Goal: Submit feedback/report problem

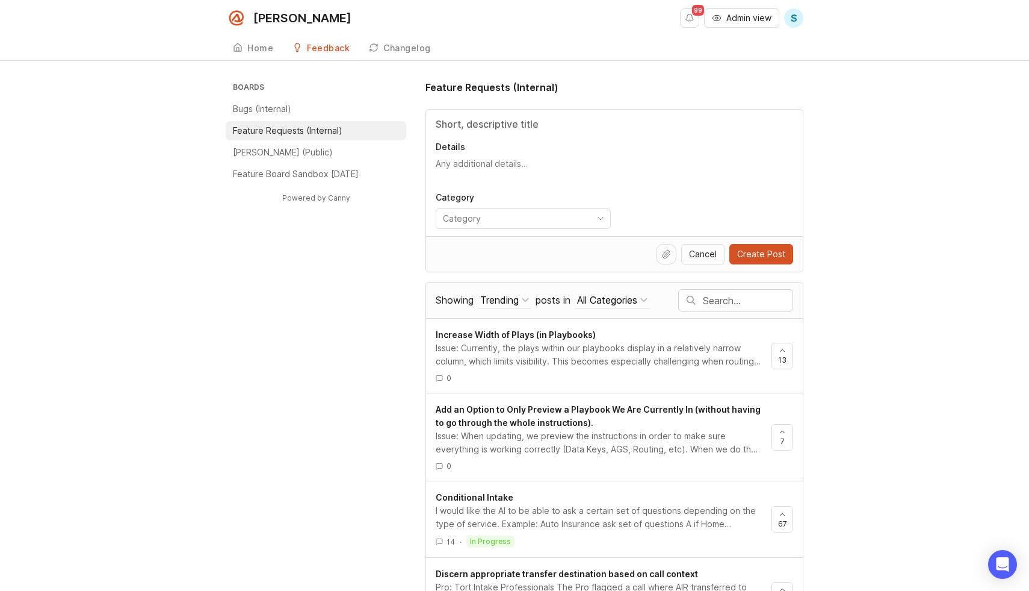
click at [311, 107] on li "Bugs (Internal)" at bounding box center [316, 108] width 181 height 19
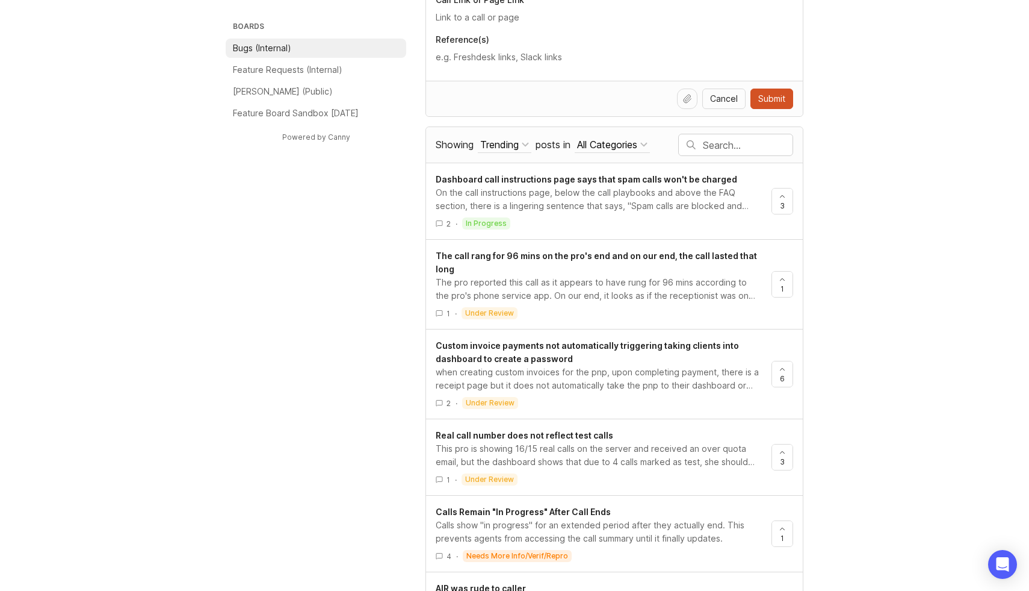
scroll to position [562, 0]
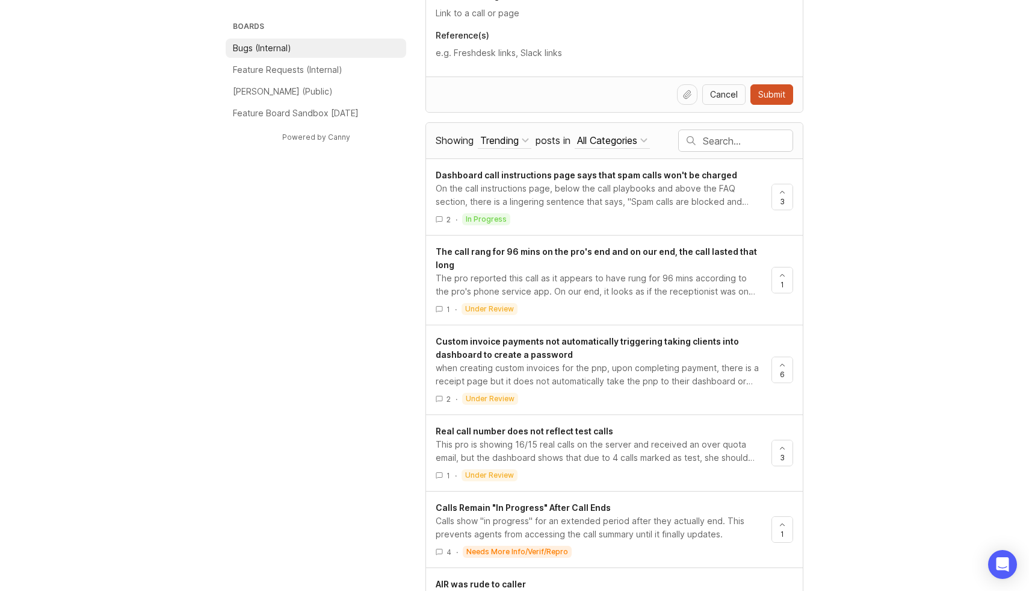
click at [732, 137] on input "text" at bounding box center [748, 140] width 90 height 13
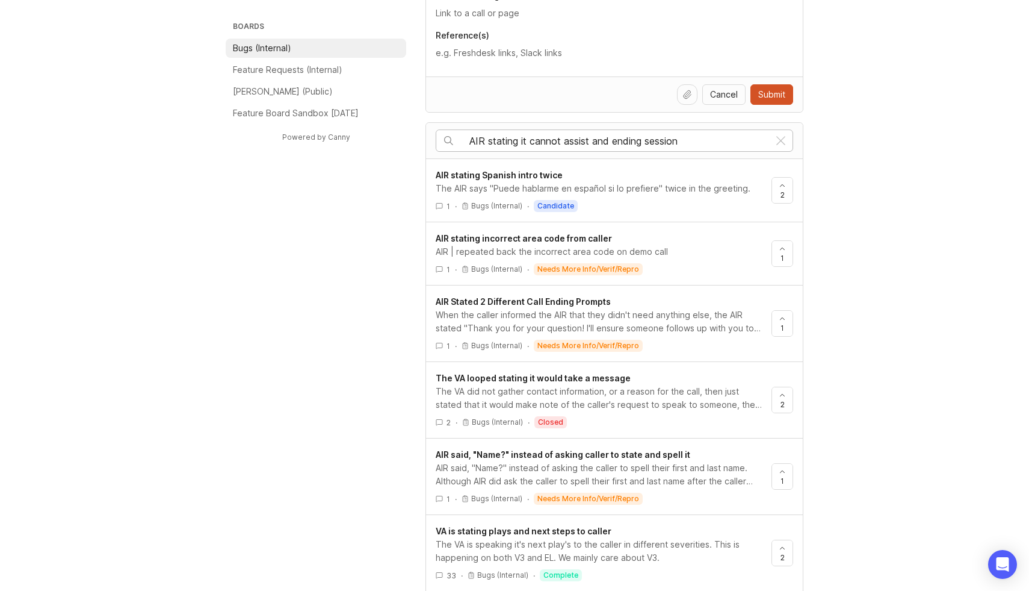
type input "AIR stating it cannot assist and ending session"
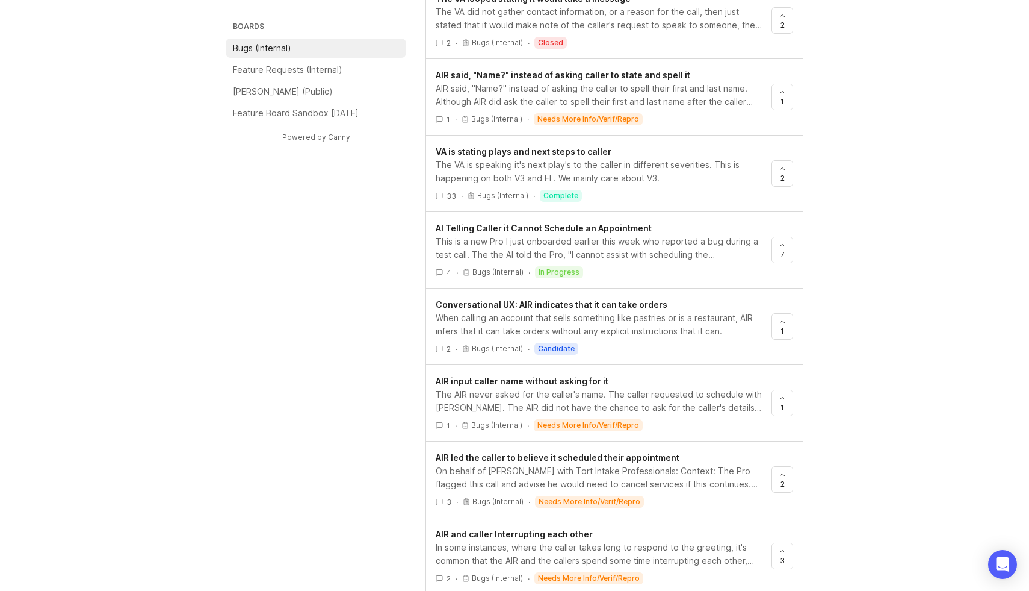
scroll to position [945, 0]
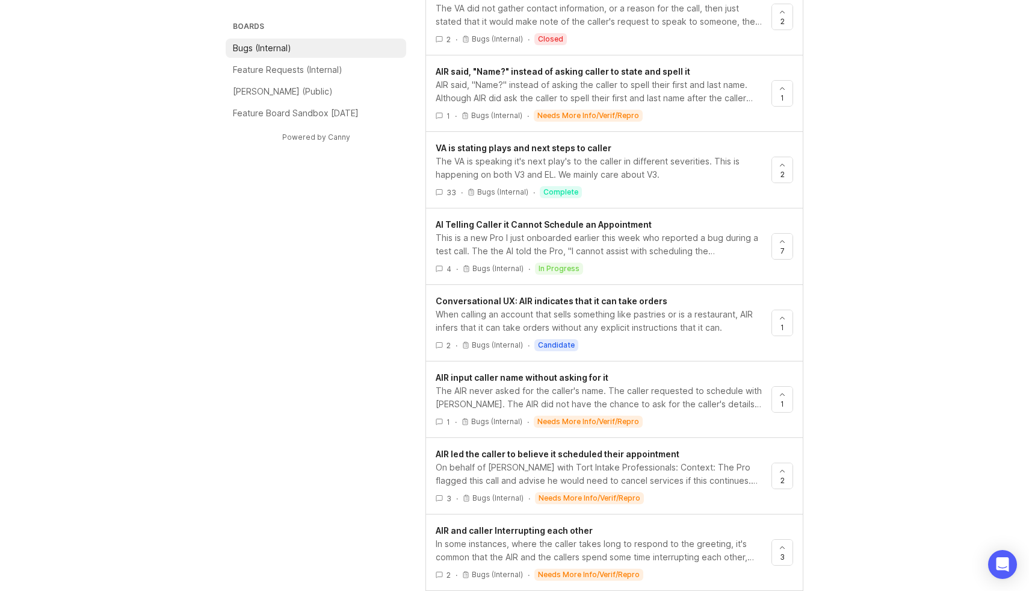
click at [515, 246] on div "This is a new Pro I just onboarded earlier this week who reported a bug during …" at bounding box center [599, 244] width 326 height 26
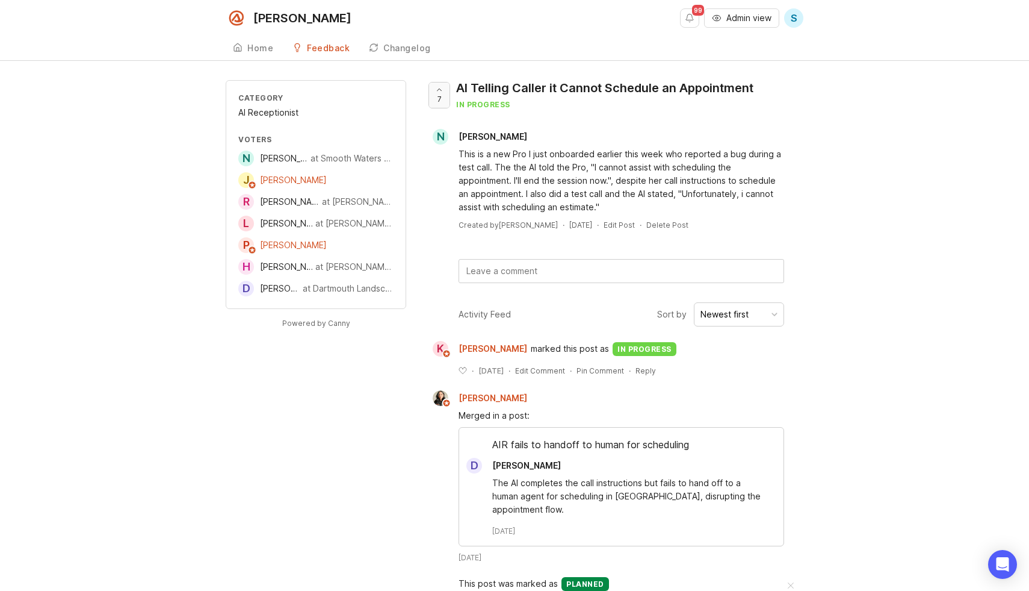
click at [449, 90] on div at bounding box center [439, 94] width 20 height 25
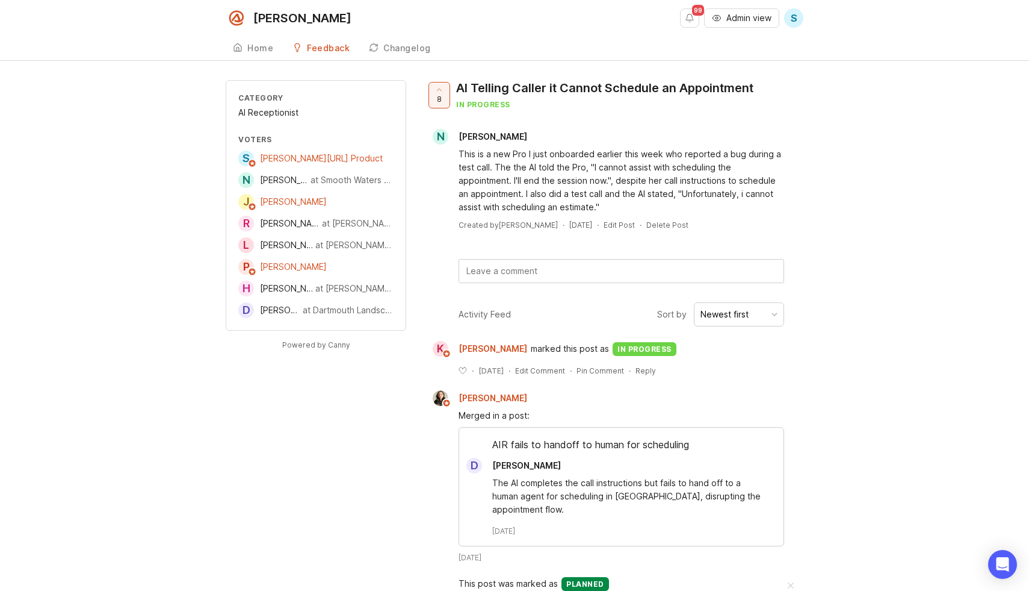
click at [729, 63] on div "[PERSON_NAME][URL] 99 Admin view S Create Home Feedback Bugs (Internal) 350 Cha…" at bounding box center [514, 319] width 1029 height 638
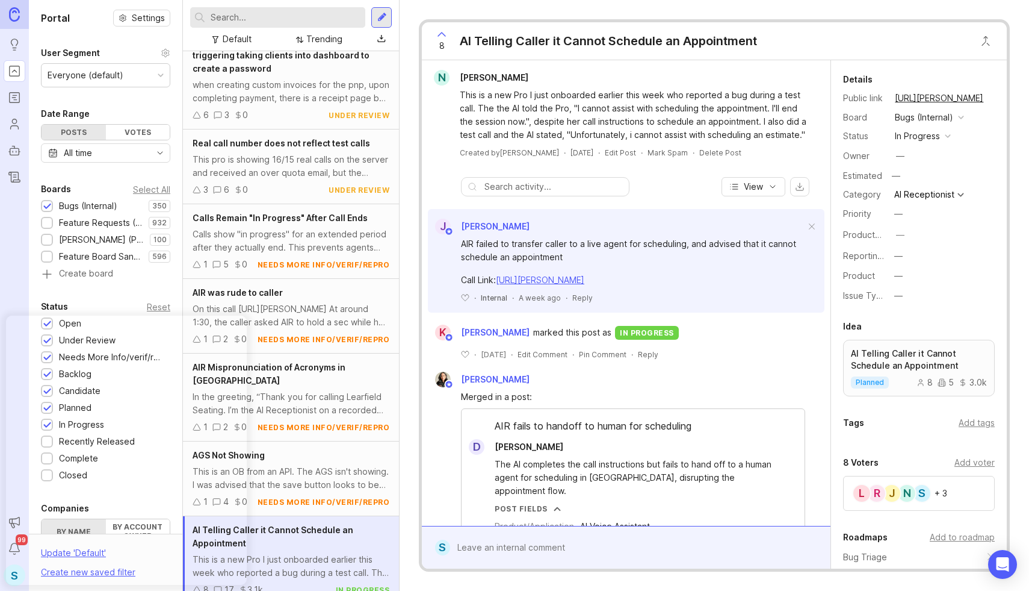
click at [479, 538] on div at bounding box center [635, 547] width 370 height 23
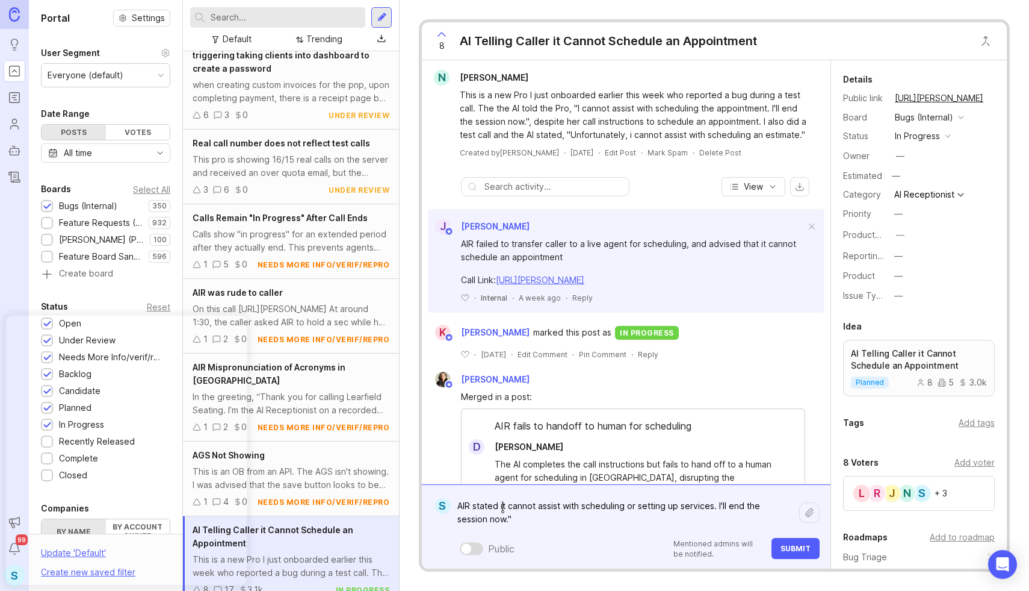
click at [504, 507] on textarea "AIR stated it cannot assist with scheduling or setting up services. I'll end th…" at bounding box center [624, 512] width 349 height 36
click at [529, 518] on textarea "AIR stated, "I cannot assist with scheduling or setting up services. I'll end t…" at bounding box center [624, 512] width 349 height 36
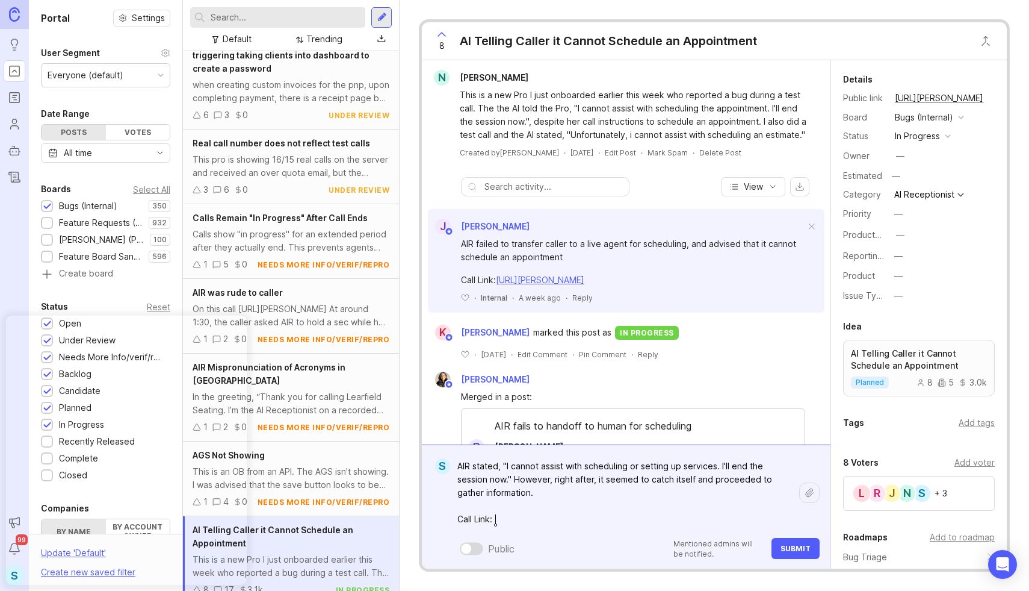
paste textarea "[URL][PERSON_NAME]"
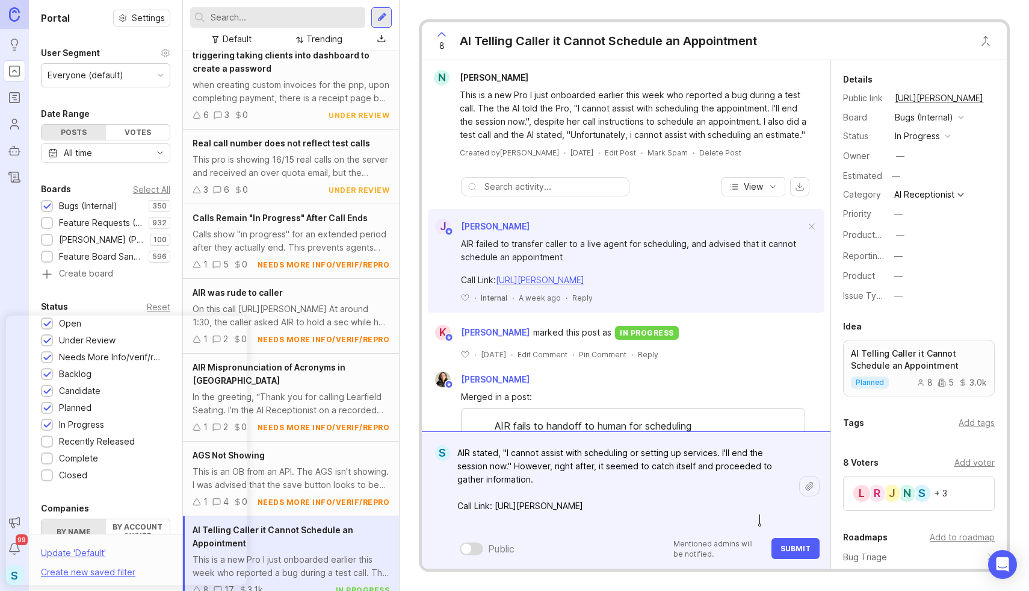
type textarea "AIR stated, "I cannot assist with scheduling or setting up services. I'll end t…"
click at [789, 549] on span "Submit" at bounding box center [796, 548] width 30 height 9
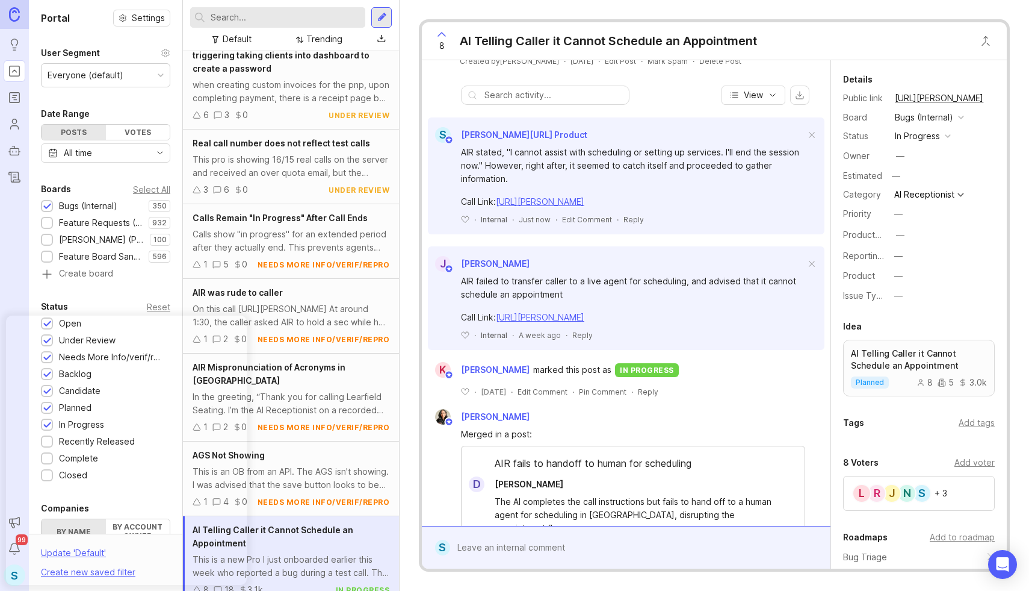
scroll to position [90, 0]
